Goal: Check status: Check status

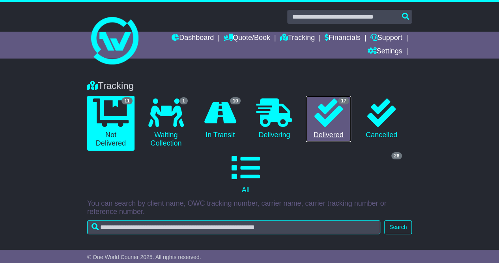
click at [327, 126] on icon at bounding box center [328, 112] width 28 height 28
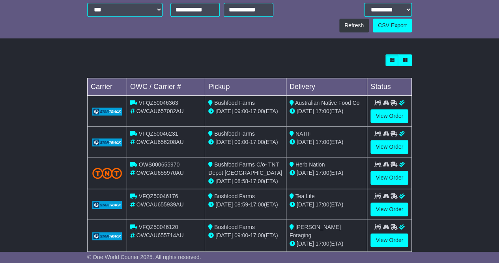
scroll to position [264, 0]
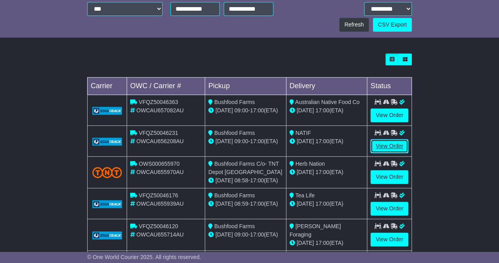
click at [380, 147] on link "View Order" at bounding box center [390, 146] width 38 height 14
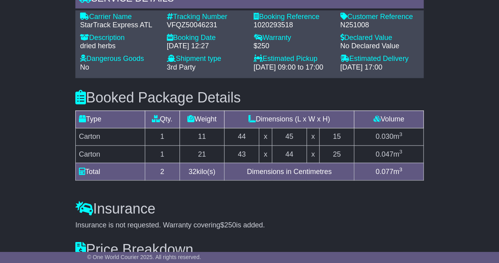
scroll to position [595, 0]
drag, startPoint x: 221, startPoint y: 23, endPoint x: 167, endPoint y: 23, distance: 54.1
click at [167, 23] on div "VFQZ50046231" at bounding box center [206, 25] width 79 height 9
copy div "VFQZ50046231"
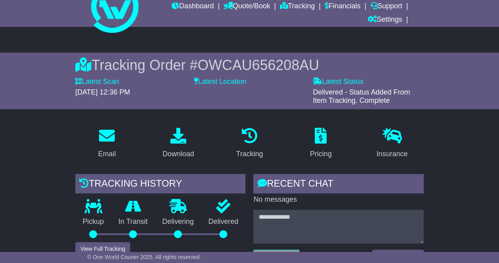
scroll to position [0, 0]
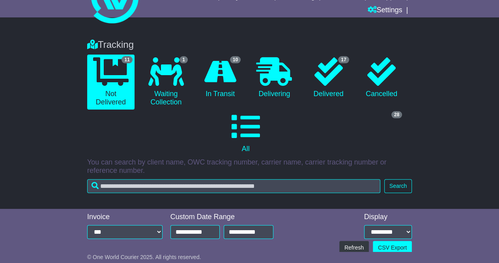
scroll to position [20, 0]
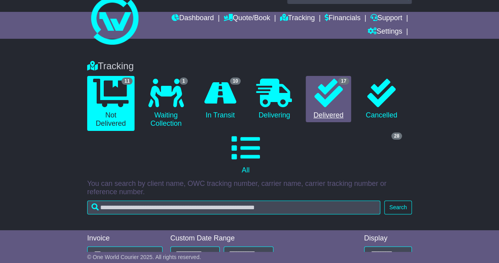
drag, startPoint x: 327, startPoint y: 124, endPoint x: 327, endPoint y: 107, distance: 16.6
click at [327, 107] on li "17 Delivered" at bounding box center [328, 103] width 53 height 55
click at [327, 107] on link "17 Delivered" at bounding box center [328, 99] width 45 height 47
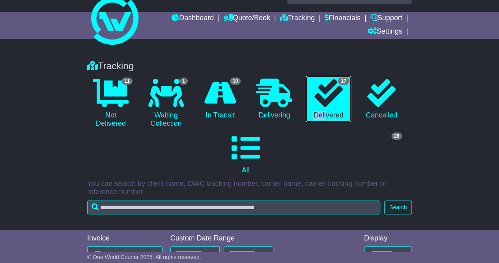
click at [335, 99] on icon at bounding box center [328, 93] width 28 height 28
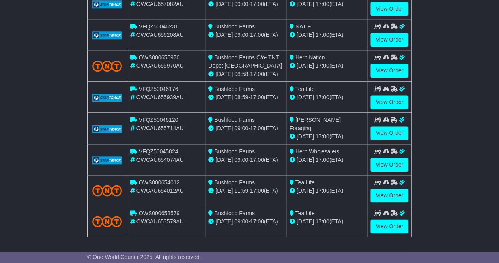
scroll to position [372, 0]
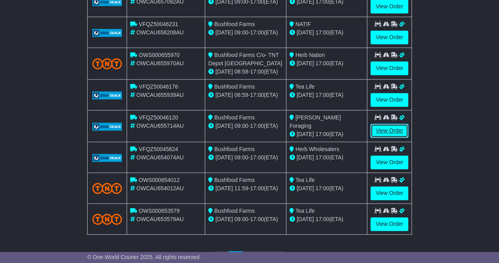
click at [381, 126] on link "View Order" at bounding box center [390, 131] width 38 height 14
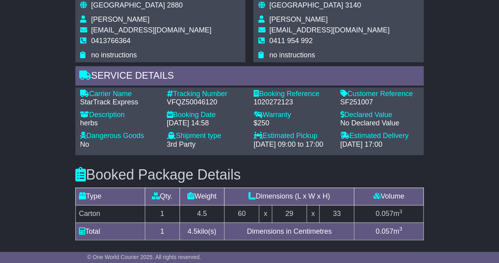
scroll to position [512, 0]
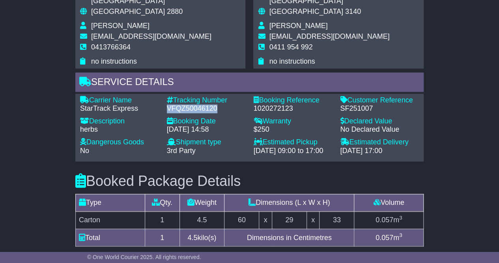
drag, startPoint x: 220, startPoint y: 100, endPoint x: 168, endPoint y: 100, distance: 51.7
click at [168, 104] on div "VFQZ50046120" at bounding box center [206, 108] width 79 height 9
copy div "VFQZ50046120"
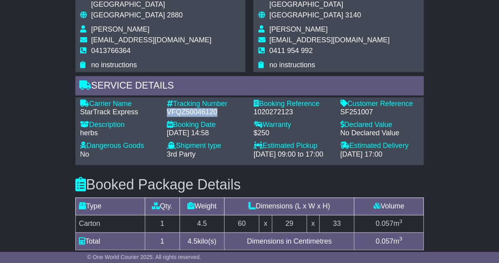
scroll to position [319, 0]
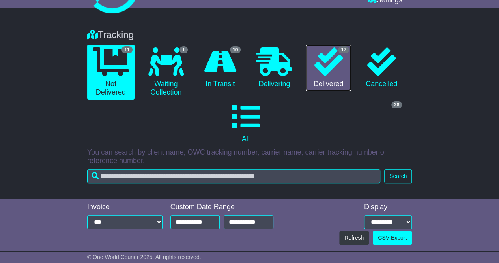
click at [331, 71] on icon at bounding box center [328, 61] width 28 height 28
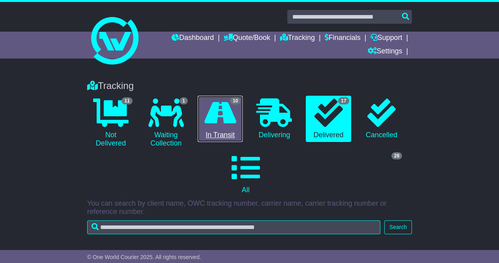
click at [225, 127] on link "10 In Transit" at bounding box center [220, 119] width 45 height 47
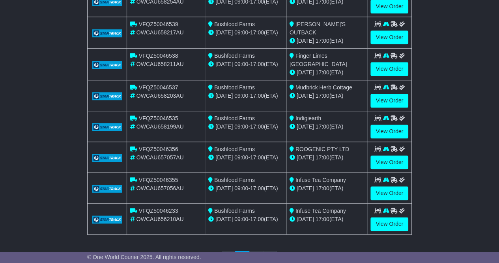
scroll to position [400, 0]
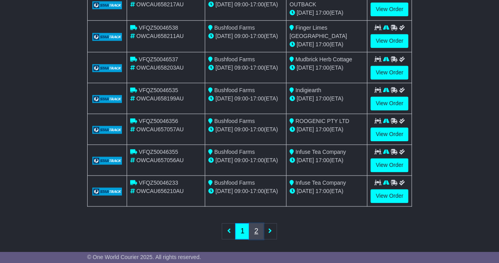
click at [259, 223] on link "2" at bounding box center [256, 231] width 14 height 16
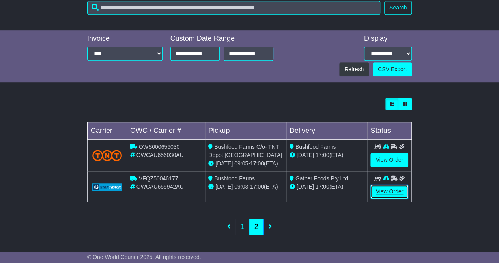
click at [394, 190] on link "View Order" at bounding box center [390, 191] width 38 height 14
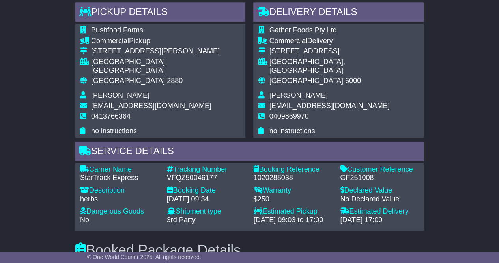
scroll to position [476, 0]
drag, startPoint x: 219, startPoint y: 168, endPoint x: 168, endPoint y: 167, distance: 51.7
click at [168, 173] on div "VFQZ50046177" at bounding box center [206, 177] width 79 height 9
copy div "VFQZ50046177"
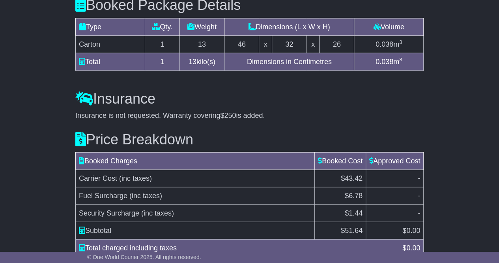
scroll to position [756, 0]
